Goal: Navigation & Orientation: Find specific page/section

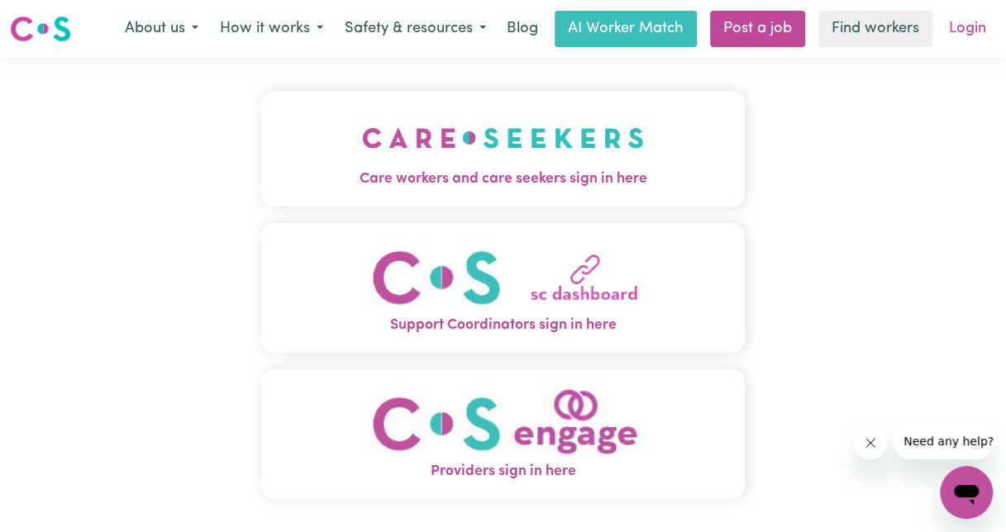
click at [950, 31] on link "Login" at bounding box center [967, 29] width 57 height 36
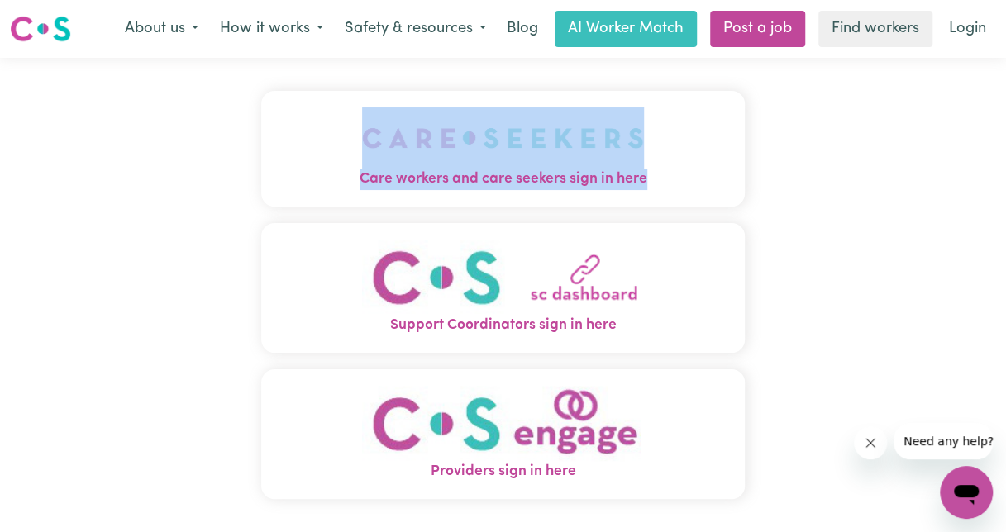
drag, startPoint x: 1004, startPoint y: 106, endPoint x: 1008, endPoint y: 185, distance: 79.4
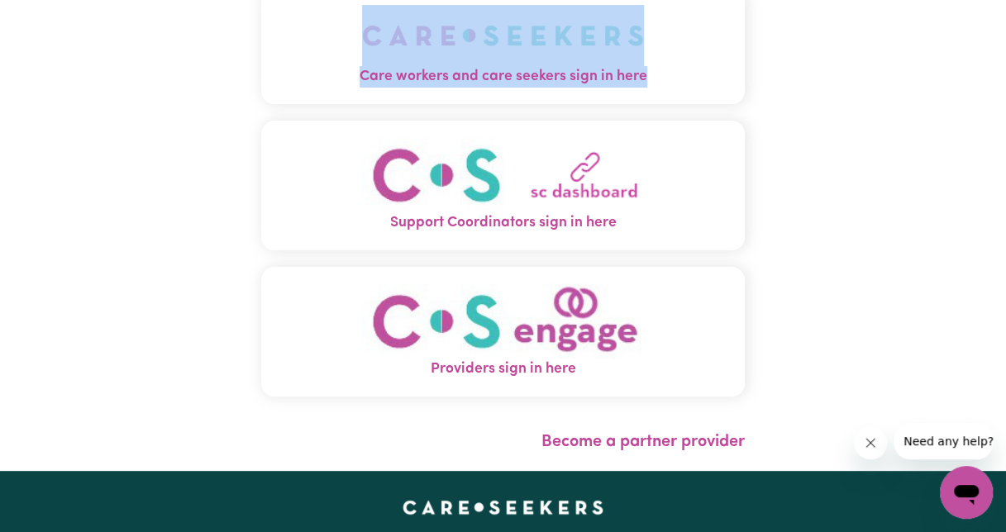
scroll to position [99, 0]
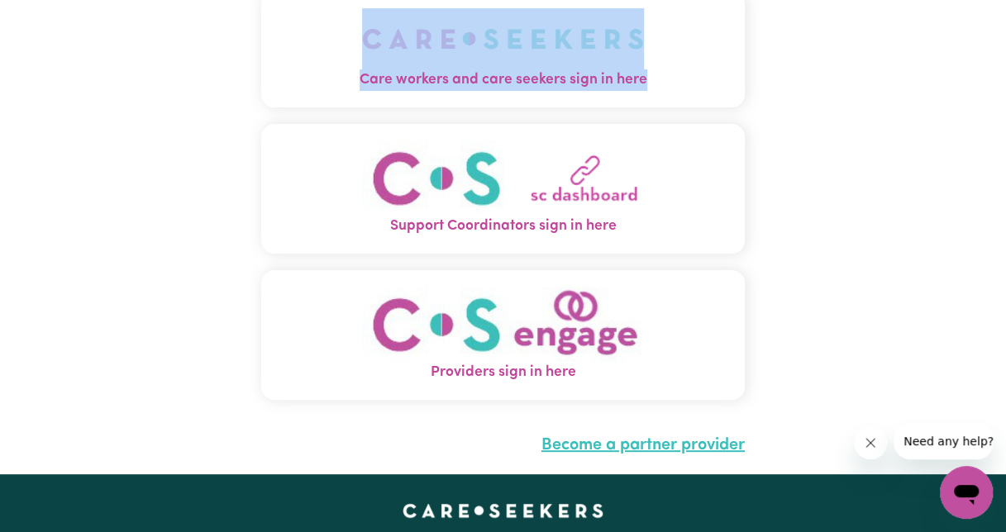
click at [623, 448] on link "Become a partner provider" at bounding box center [642, 445] width 203 height 17
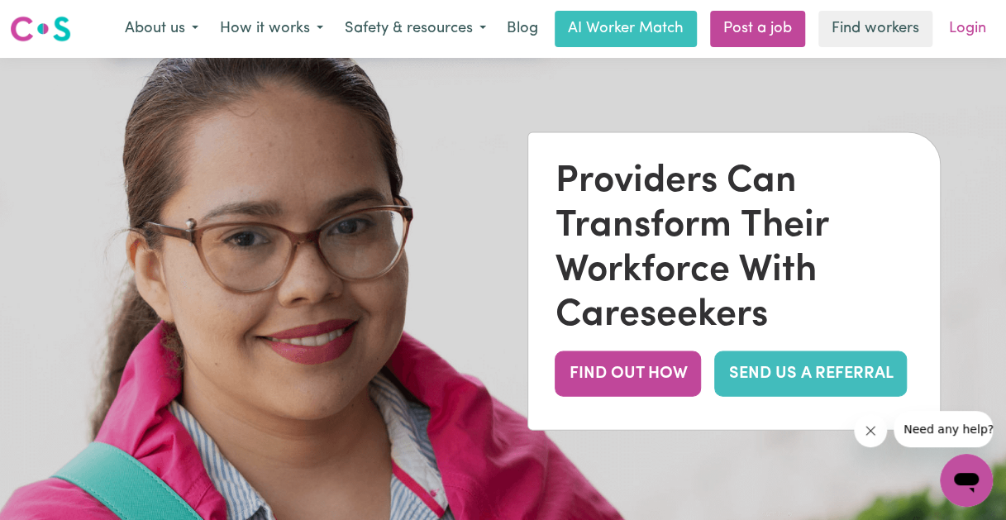
click at [969, 27] on link "Login" at bounding box center [967, 29] width 57 height 36
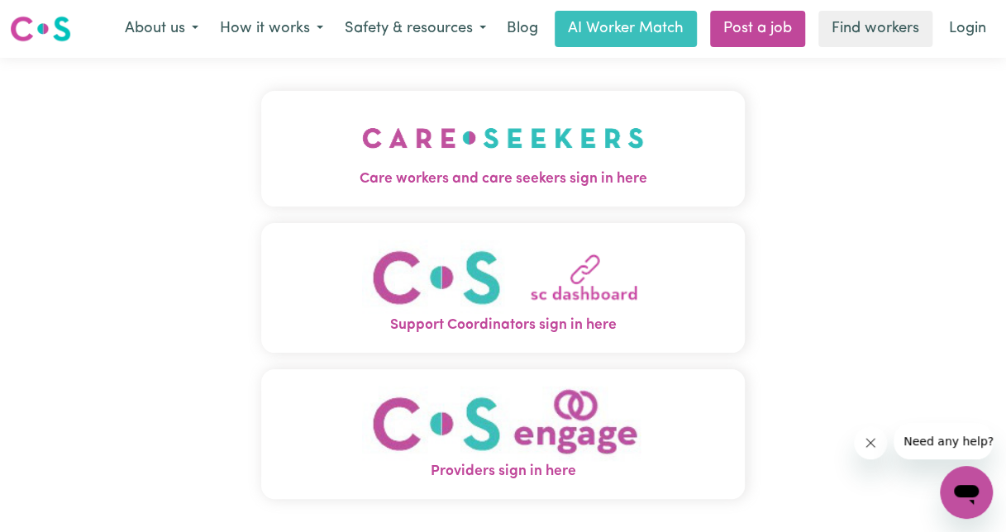
click at [535, 426] on img "Providers sign in here" at bounding box center [503, 423] width 282 height 75
